Goal: Information Seeking & Learning: Learn about a topic

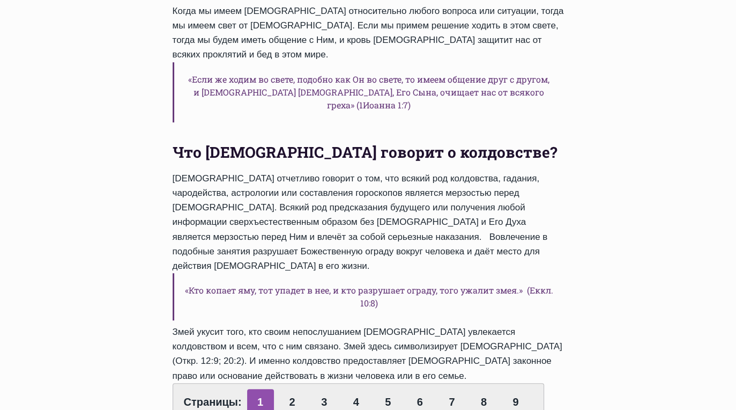
scroll to position [433, 0]
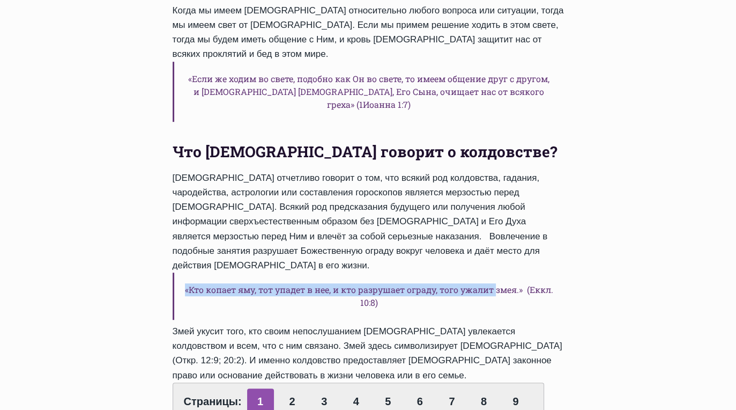
drag, startPoint x: 196, startPoint y: 219, endPoint x: 513, endPoint y: 225, distance: 317.5
click at [513, 272] on h6 "«Кто копает яму, тот упадет в нее, и кто разрушает ограду, того ужалит змея.» (…" at bounding box center [368, 295] width 391 height 47
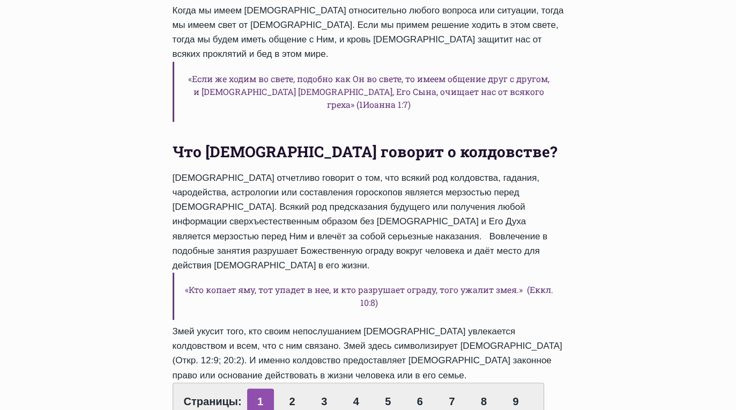
click at [476, 272] on h6 "«Кто копает яму, тот упадет в нее, и кто разрушает ограду, того ужалит змея.» (…" at bounding box center [368, 295] width 391 height 47
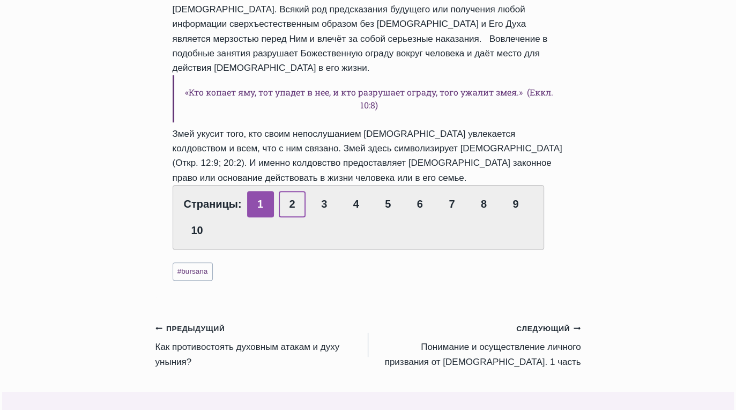
click at [287, 191] on link "2" at bounding box center [292, 204] width 27 height 26
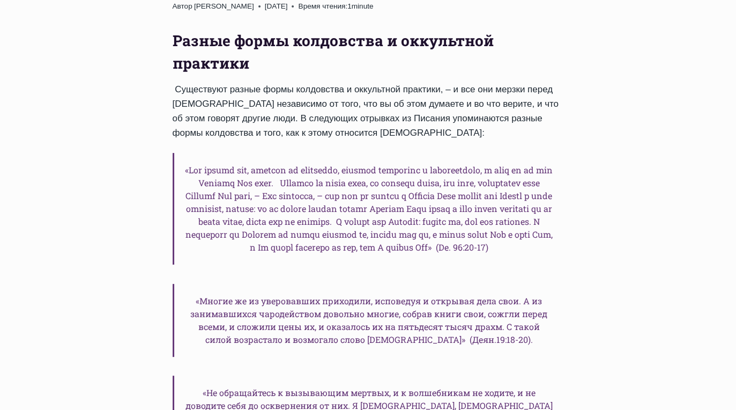
scroll to position [473, 0]
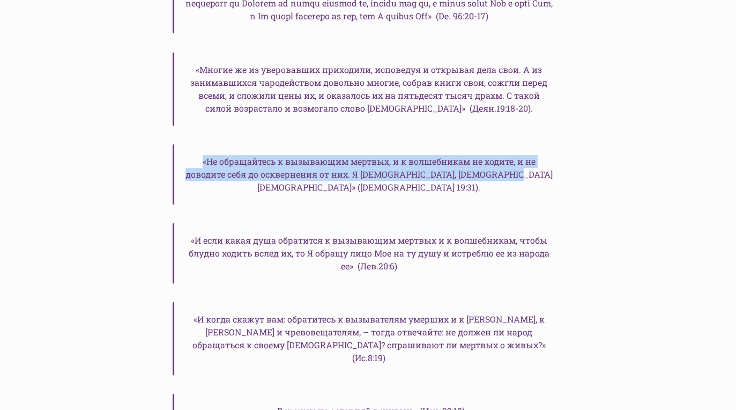
drag, startPoint x: 200, startPoint y: 148, endPoint x: 537, endPoint y: 161, distance: 337.5
click at [537, 161] on h6 "«Не обращайтесь к вызывающим мертвых, и к волшебникам не ходите, и не доводите …" at bounding box center [368, 174] width 391 height 60
copy h6 "«Не обращайтесь к вызывающим мертвых, и к волшебникам не ходите, и не доводите …"
click at [500, 157] on h6 "«Не обращайтесь к вызывающим мертвых, и к волшебникам не ходите, и не доводите …" at bounding box center [368, 174] width 391 height 60
drag, startPoint x: 528, startPoint y: 158, endPoint x: 235, endPoint y: 129, distance: 293.7
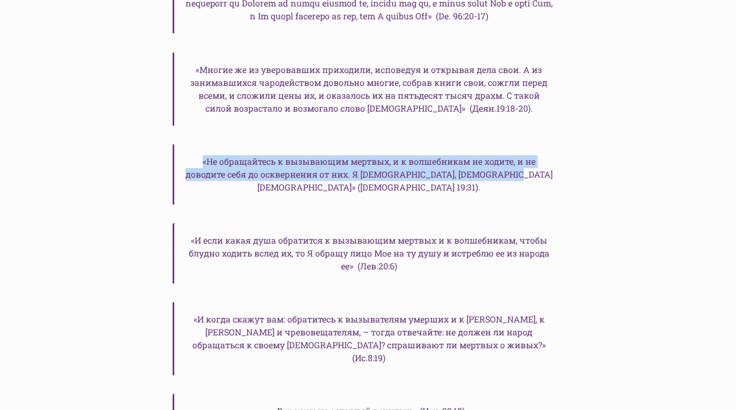
click at [235, 129] on div "Разные формы колдовства и оккультной практики Существуют разные формы колдовств…" at bounding box center [368, 283] width 391 height 971
